Goal: Transaction & Acquisition: Purchase product/service

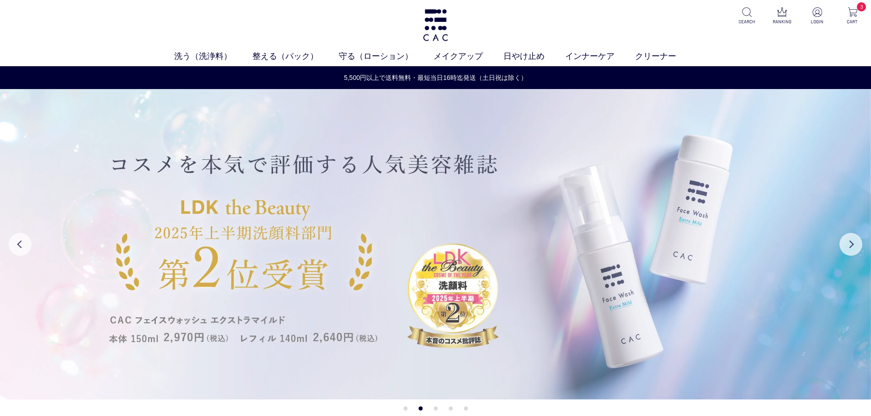
click at [255, 151] on img at bounding box center [435, 244] width 871 height 311
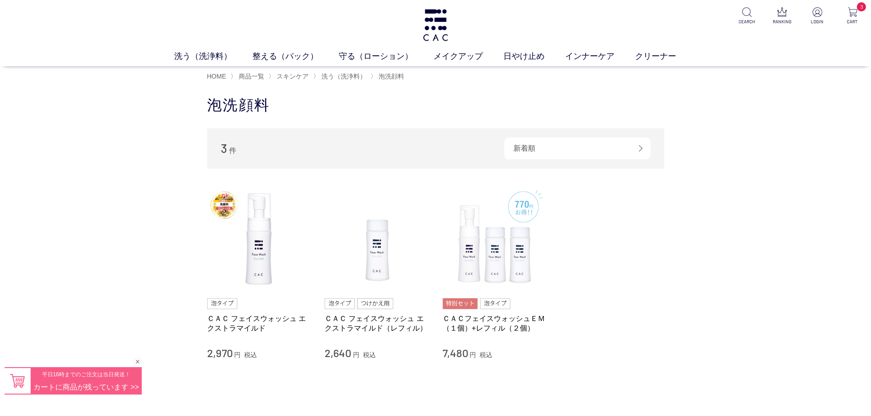
click at [135, 361] on div "閉じる" at bounding box center [137, 362] width 8 height 8
click at [136, 359] on div "買い物かご 買い物かご内の商品 ＣＡＣ スペシャルパック （1箱（5ｇ×30包）） 削除 ￥14,190 × 1 = ￥14,190 ＣＡＣ コルネオパック …" at bounding box center [435, 264] width 871 height 357
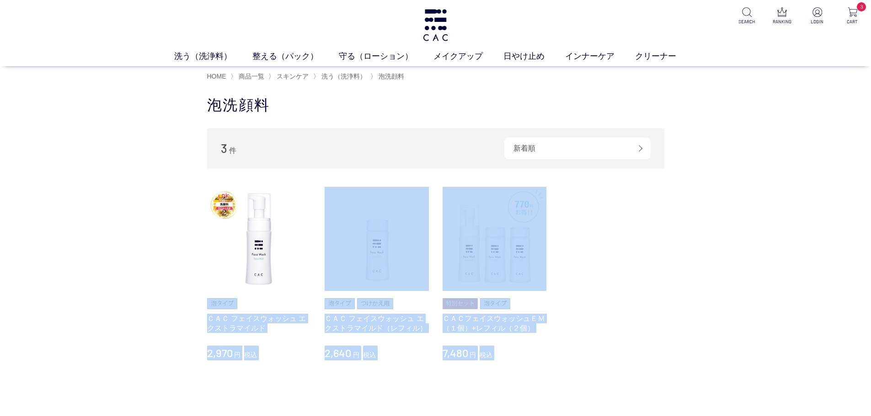
drag, startPoint x: 181, startPoint y: 298, endPoint x: 437, endPoint y: 381, distance: 268.5
click at [437, 381] on div "買い物かご 買い物かご内の商品 ＣＡＣ スペシャルパック （1箱（5ｇ×30包）） 削除 ￥14,190 × 1 = ￥14,190 ＣＡＣ コルネオパック …" at bounding box center [435, 264] width 871 height 357
click at [382, 390] on div at bounding box center [435, 387] width 457 height 27
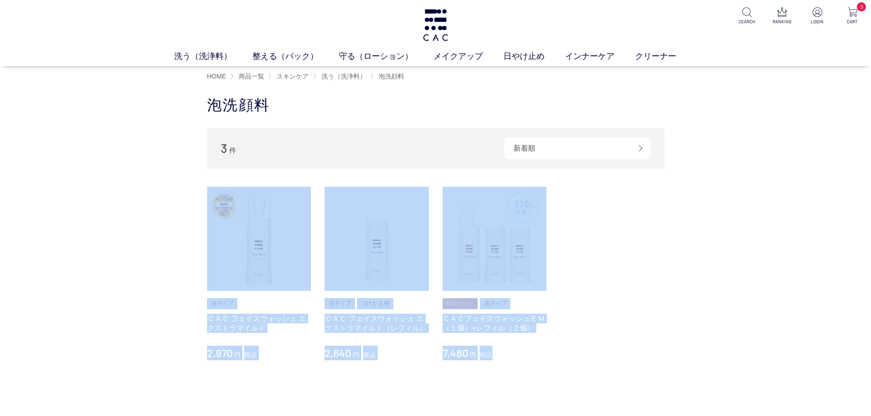
drag, startPoint x: 559, startPoint y: 358, endPoint x: 136, endPoint y: 236, distance: 440.0
click at [136, 236] on div "買い物かご 買い物かご内の商品 ＣＡＣ スペシャルパック （1箱（5ｇ×30包）） 削除 ￥14,190 × 1 = ￥14,190 ＣＡＣ コルネオパック …" at bounding box center [435, 264] width 871 height 357
